Goal: Find specific page/section: Find specific page/section

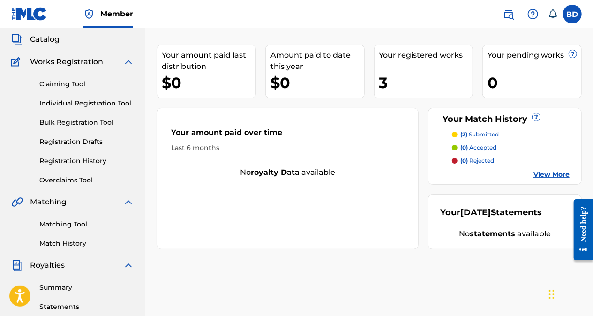
scroll to position [52, 0]
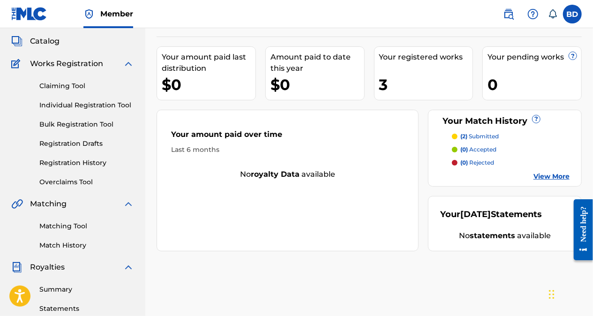
click at [549, 176] on link "View More" at bounding box center [551, 177] width 36 height 10
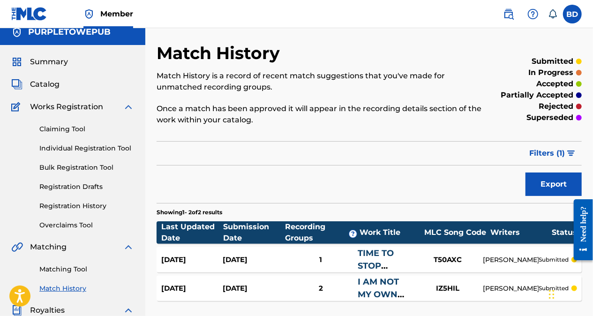
scroll to position [5, 0]
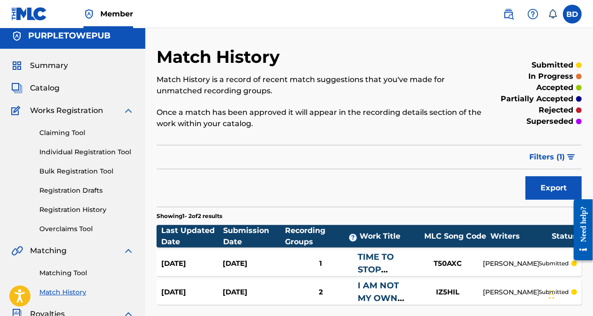
click at [576, 19] on label at bounding box center [572, 14] width 19 height 19
click at [572, 14] on input "BD [PERSON_NAME] [EMAIL_ADDRESS][DOMAIN_NAME] Notification Preferences Profile …" at bounding box center [572, 14] width 0 height 0
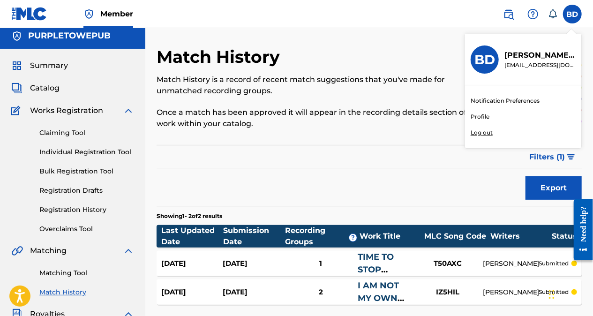
click at [478, 134] on div "Member BD BD [PERSON_NAME] [PERSON_NAME][EMAIL_ADDRESS][DOMAIN_NAME] Notificati…" at bounding box center [296, 285] width 593 height 581
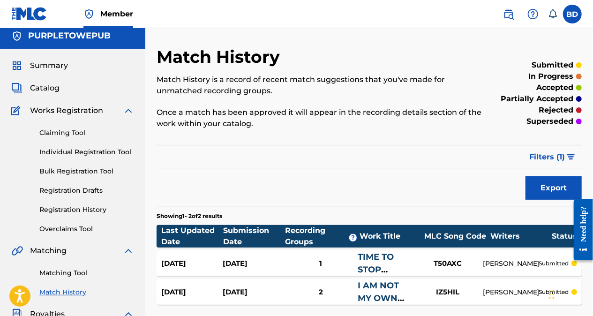
scroll to position [3, 0]
